Goal: Find specific page/section

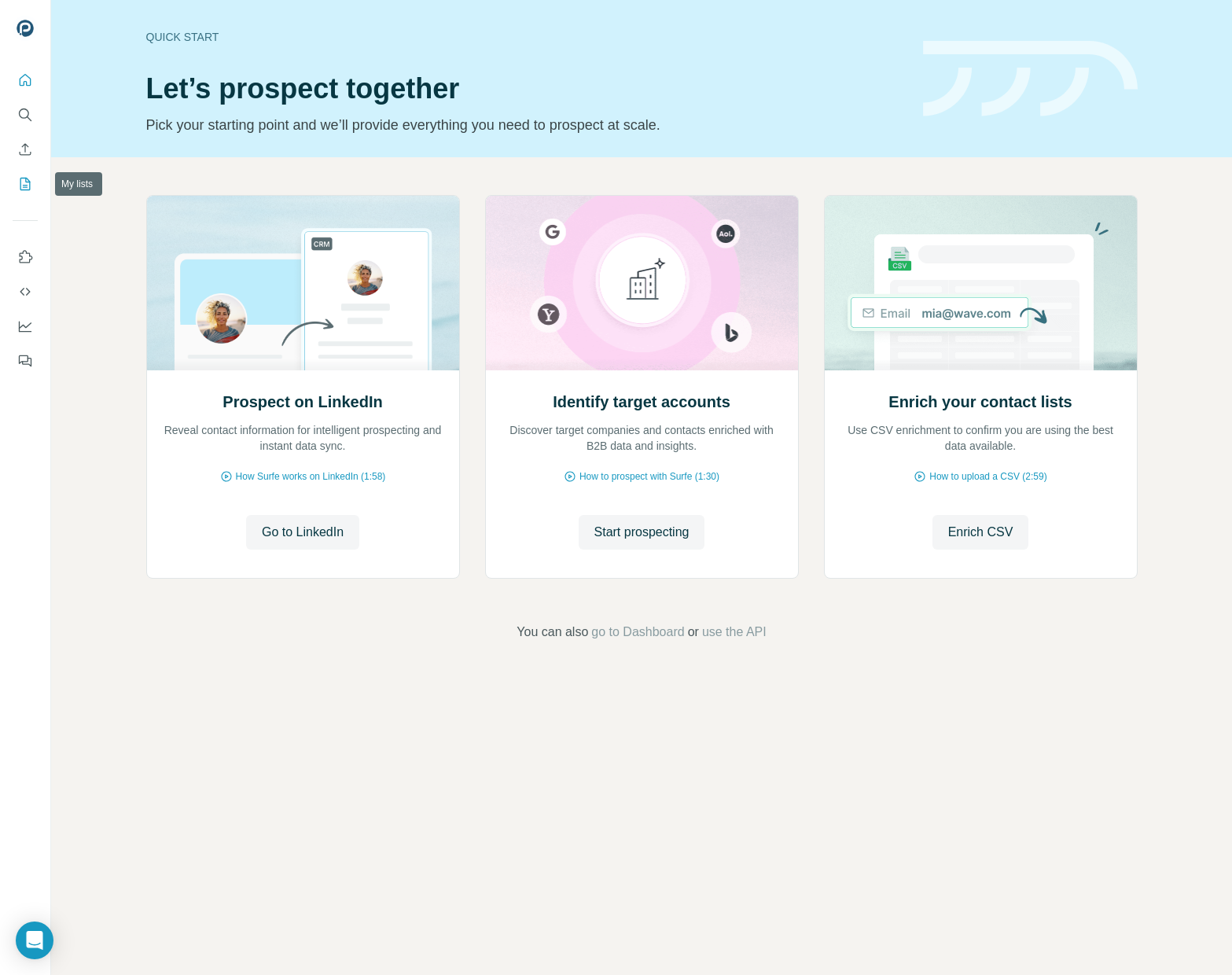
click at [23, 187] on icon "My lists" at bounding box center [26, 182] width 8 height 10
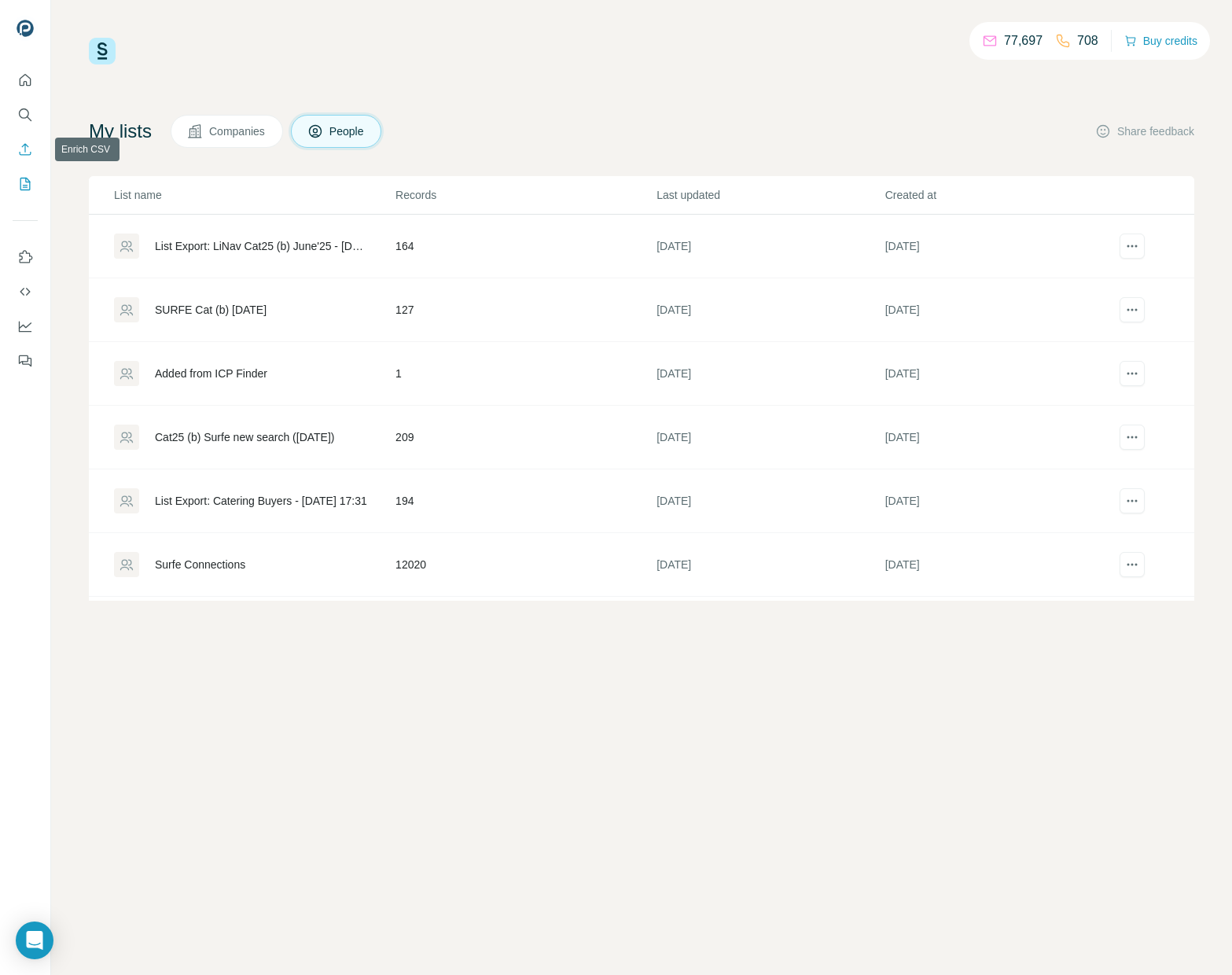
click at [24, 153] on icon "Enrich CSV" at bounding box center [24, 149] width 16 height 16
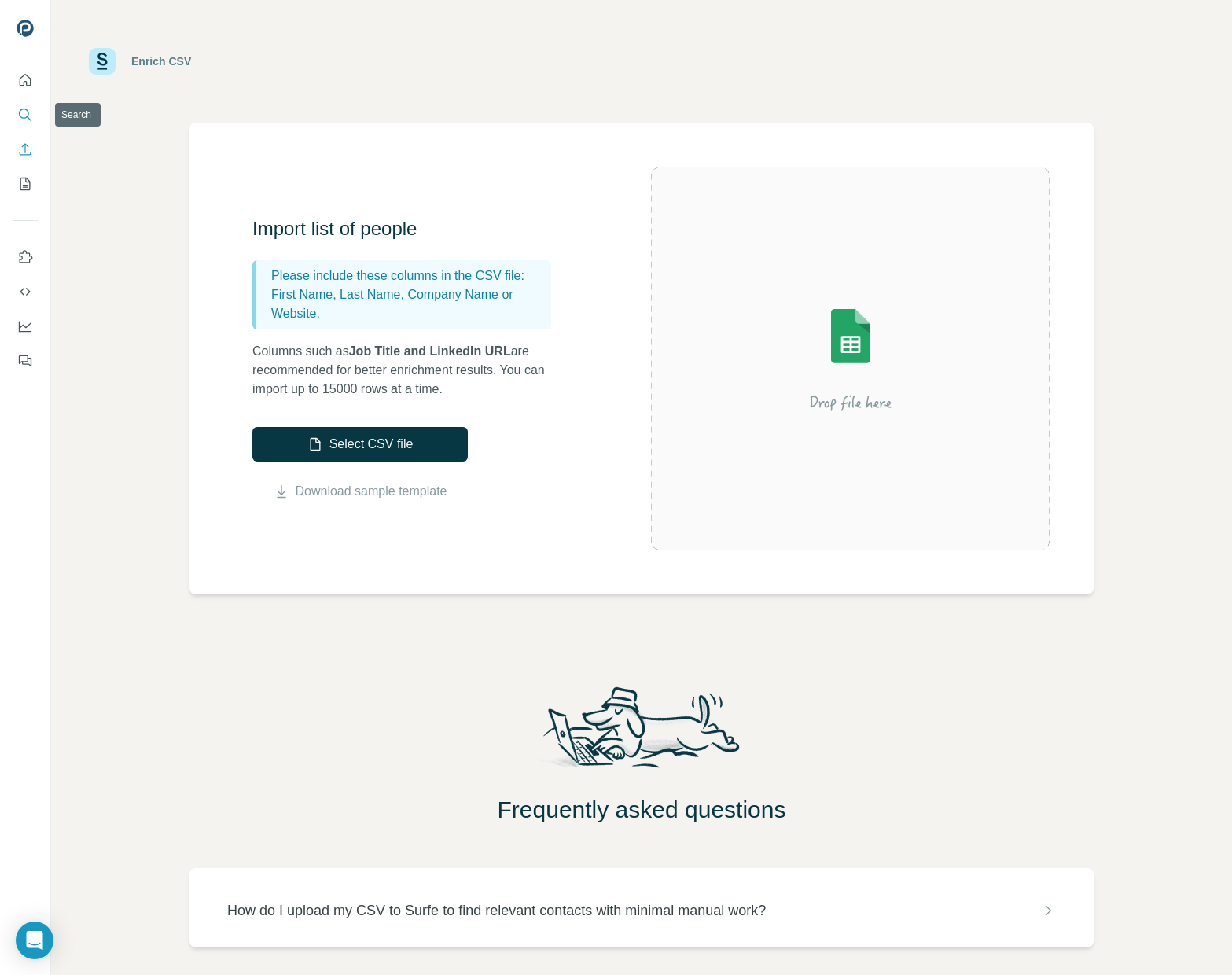
click at [28, 119] on icon "Search" at bounding box center [24, 115] width 16 height 16
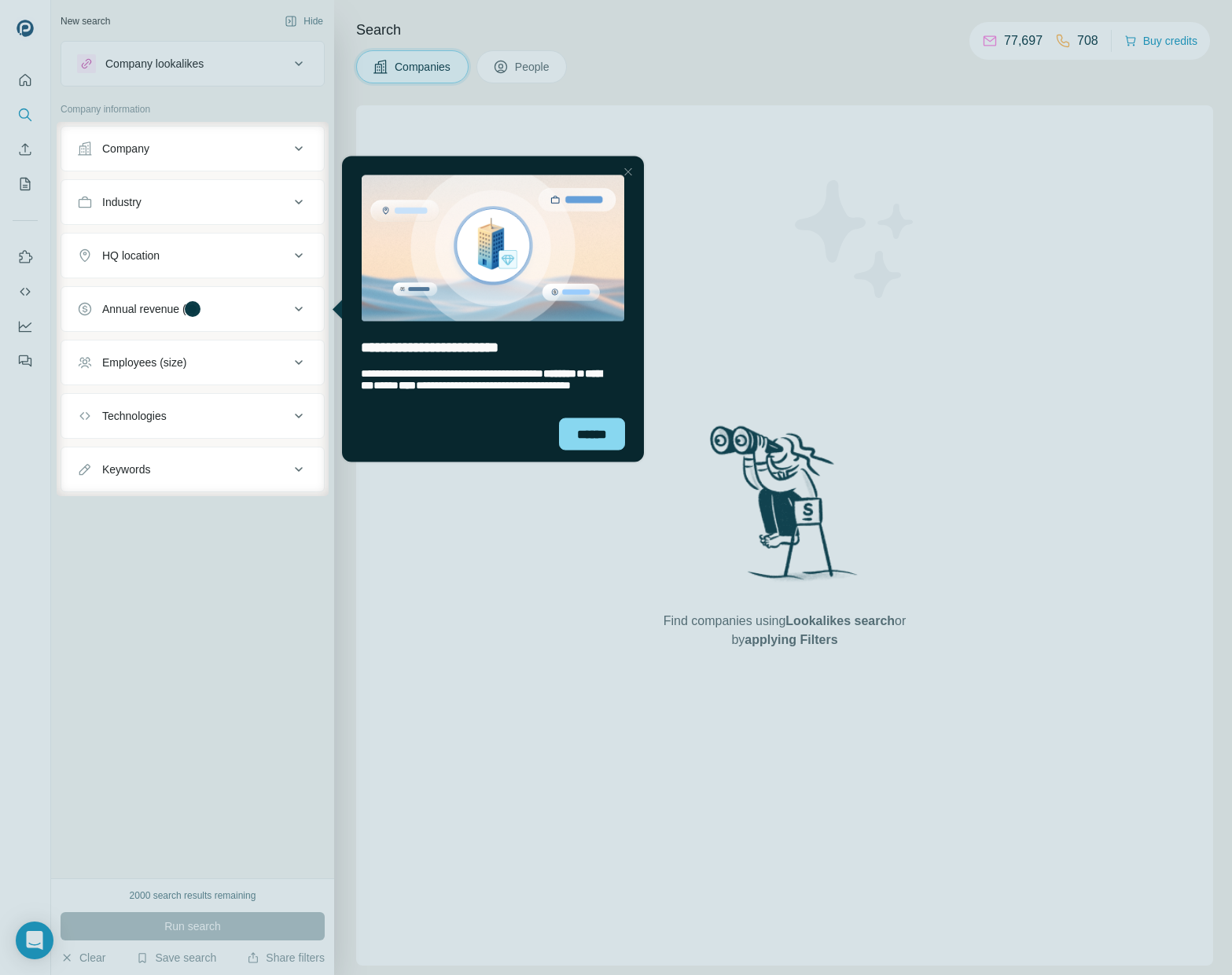
click at [26, 83] on div at bounding box center [616, 61] width 1232 height 122
